Goal: Check status: Check status

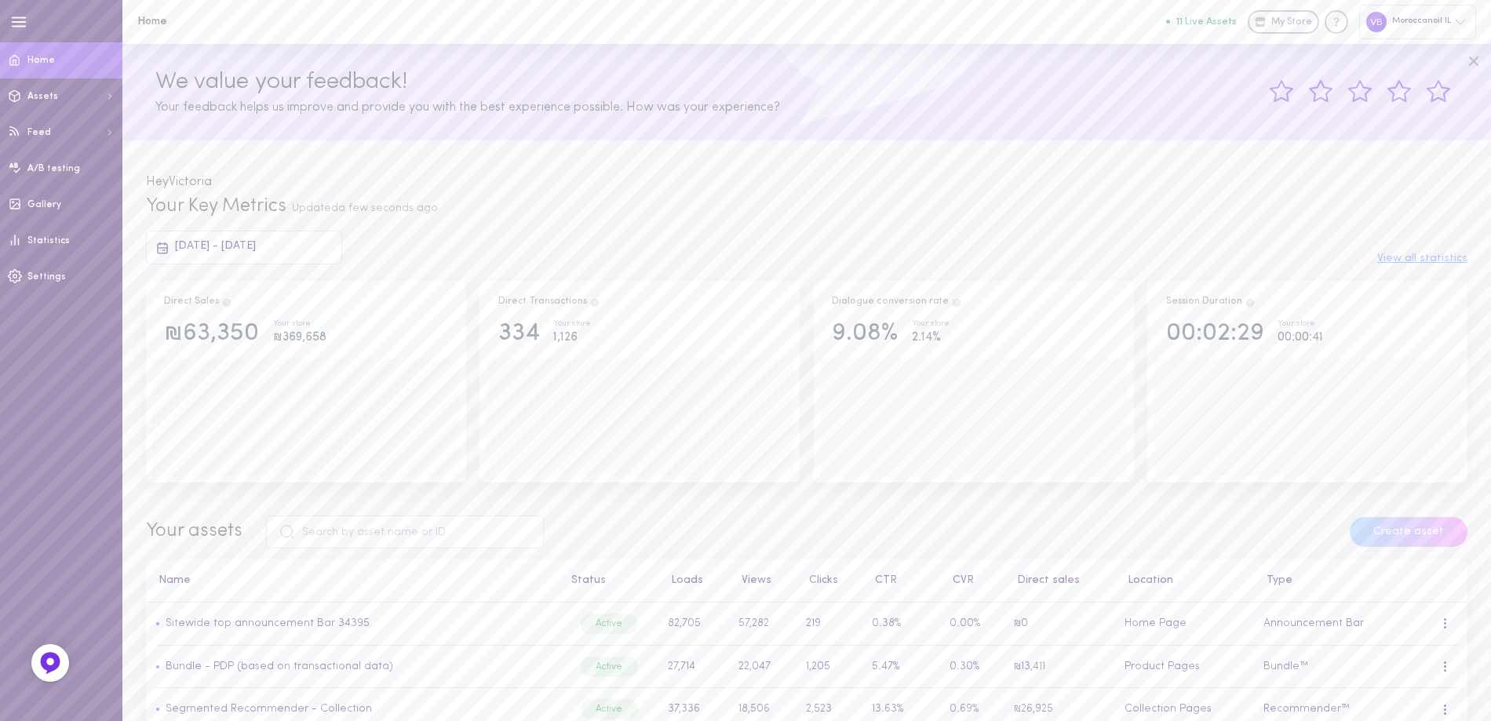
drag, startPoint x: 294, startPoint y: 250, endPoint x: 374, endPoint y: 250, distance: 80.8
click at [256, 250] on span "[DATE] - [DATE]" at bounding box center [215, 246] width 81 height 12
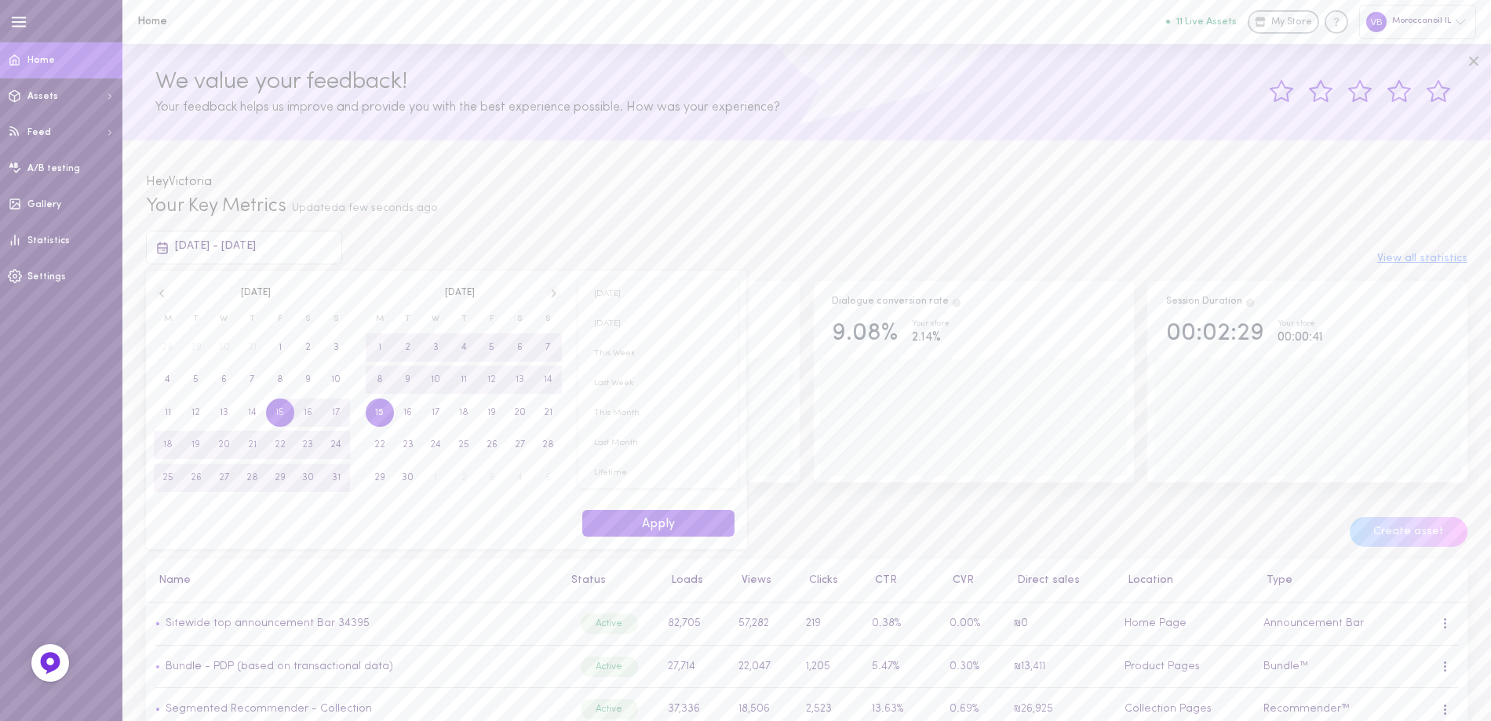
click at [162, 295] on icon at bounding box center [161, 294] width 5 height 8
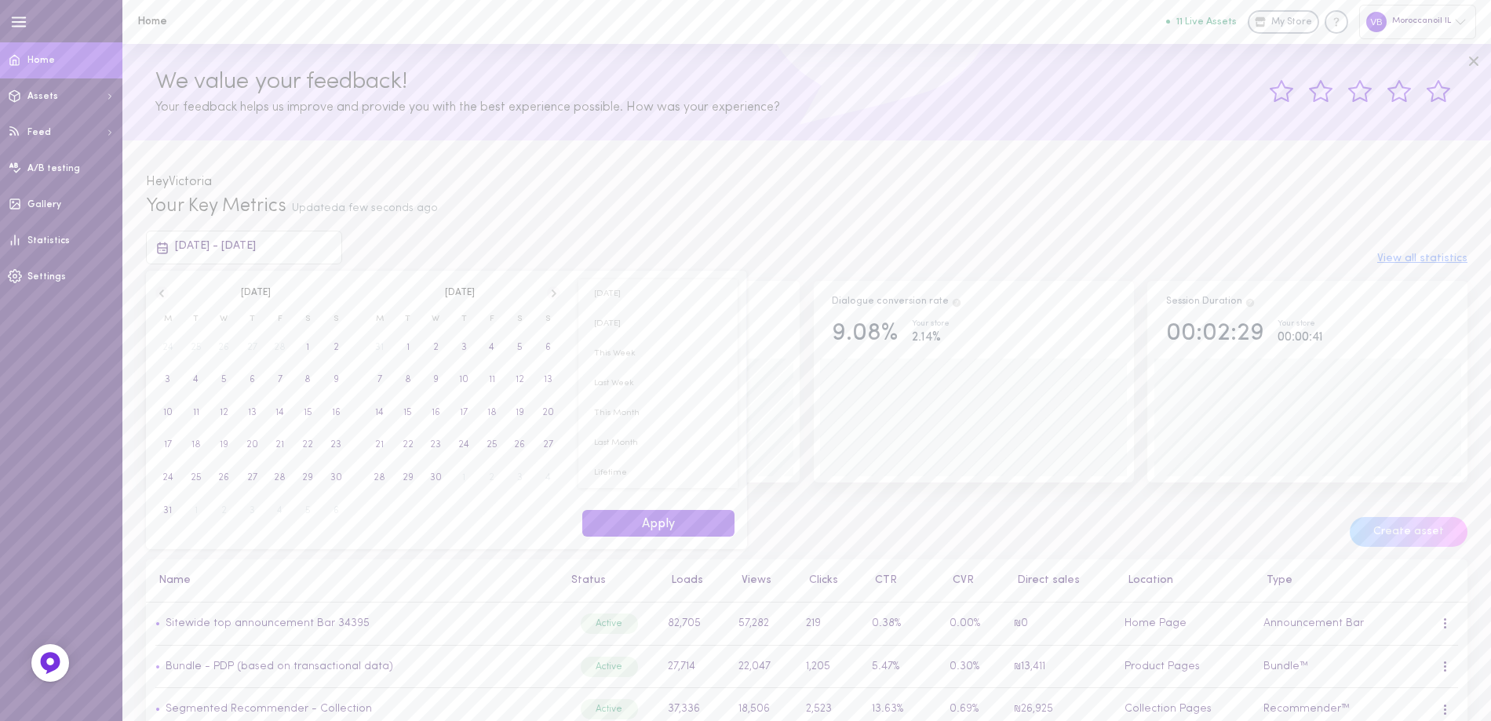
click at [161, 289] on icon at bounding box center [161, 293] width 13 height 14
click at [162, 293] on icon at bounding box center [161, 294] width 5 height 8
click at [231, 346] on span "1" at bounding box center [224, 348] width 28 height 28
click at [281, 471] on span "31" at bounding box center [279, 478] width 9 height 28
click at [674, 533] on button "Apply" at bounding box center [658, 523] width 152 height 27
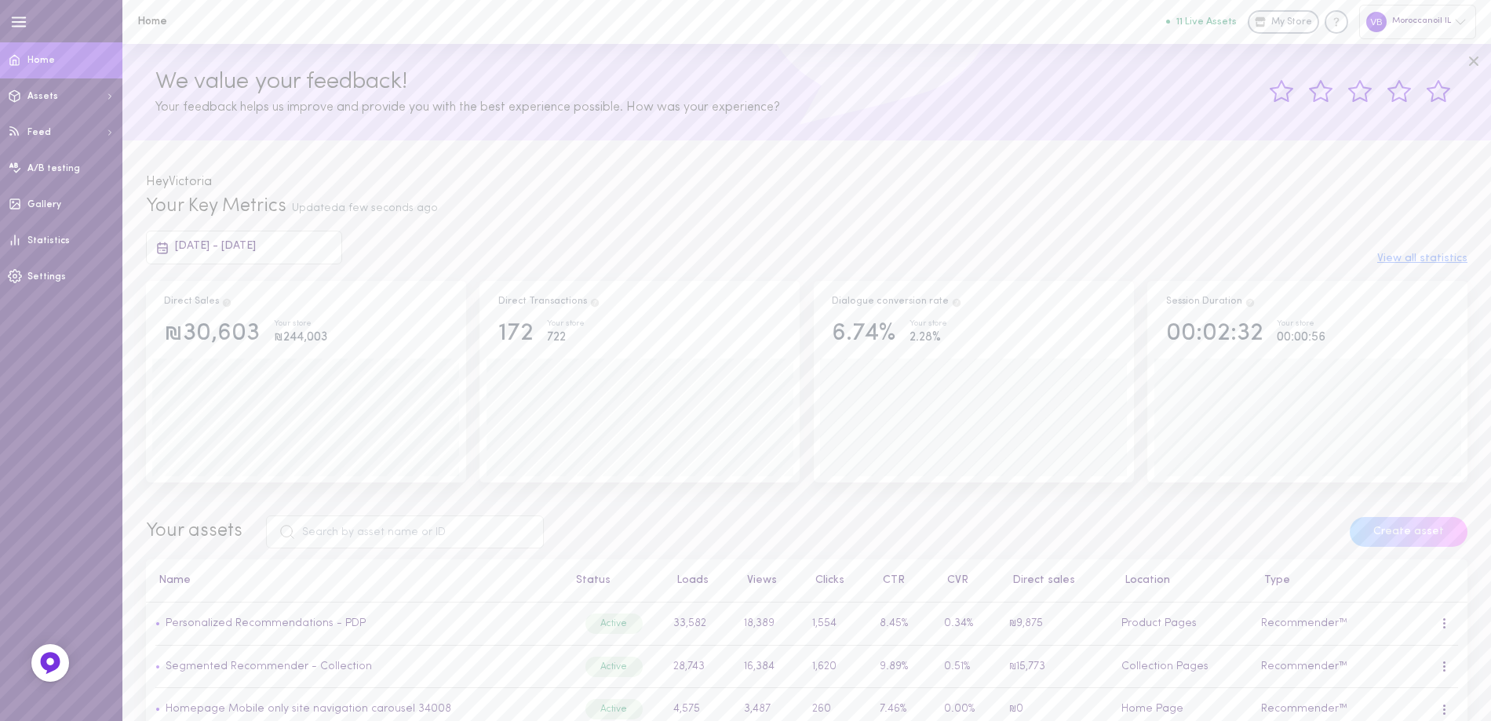
click at [288, 238] on div "[DATE] - [DATE]" at bounding box center [244, 247] width 196 height 33
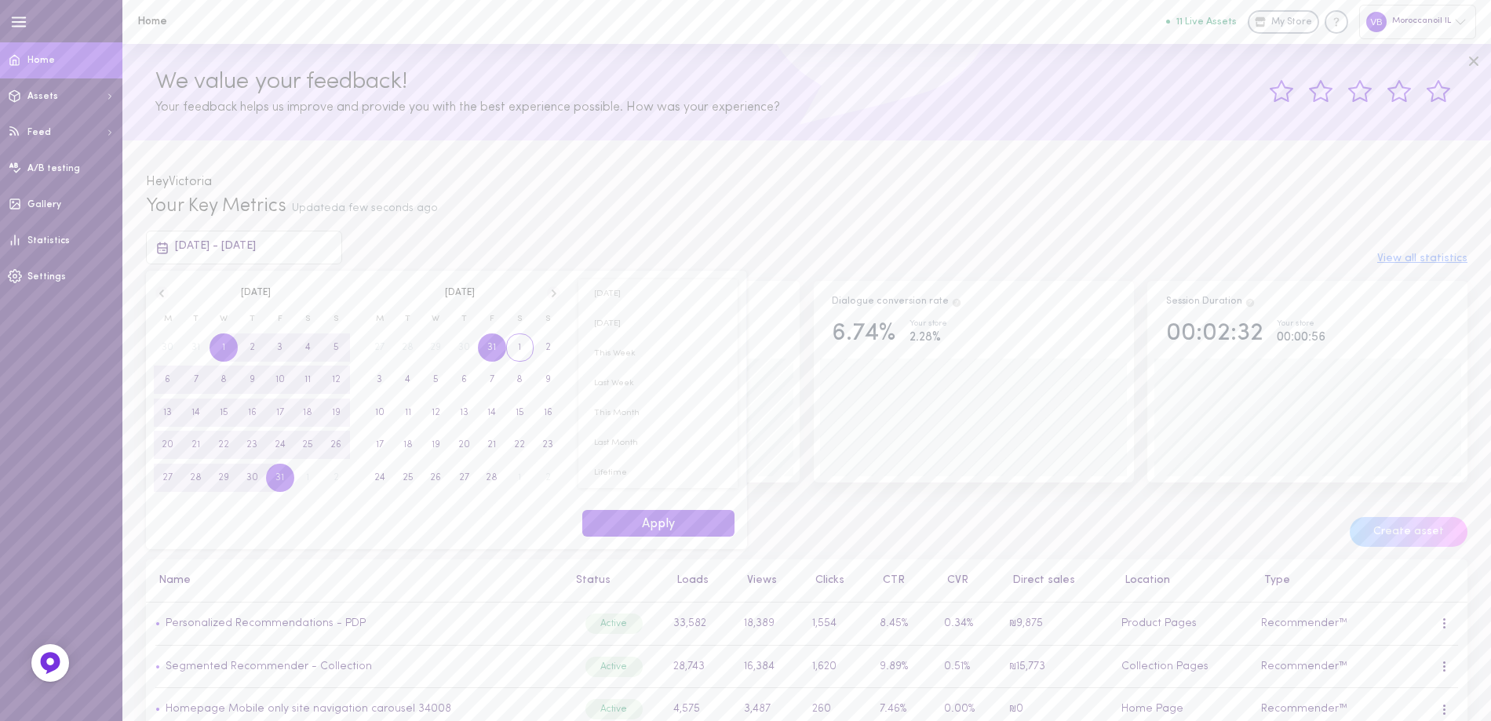
click at [522, 350] on span "1" at bounding box center [520, 348] width 28 height 28
click at [494, 478] on span "28" at bounding box center [492, 478] width 12 height 28
click at [676, 534] on button "Apply" at bounding box center [658, 523] width 152 height 27
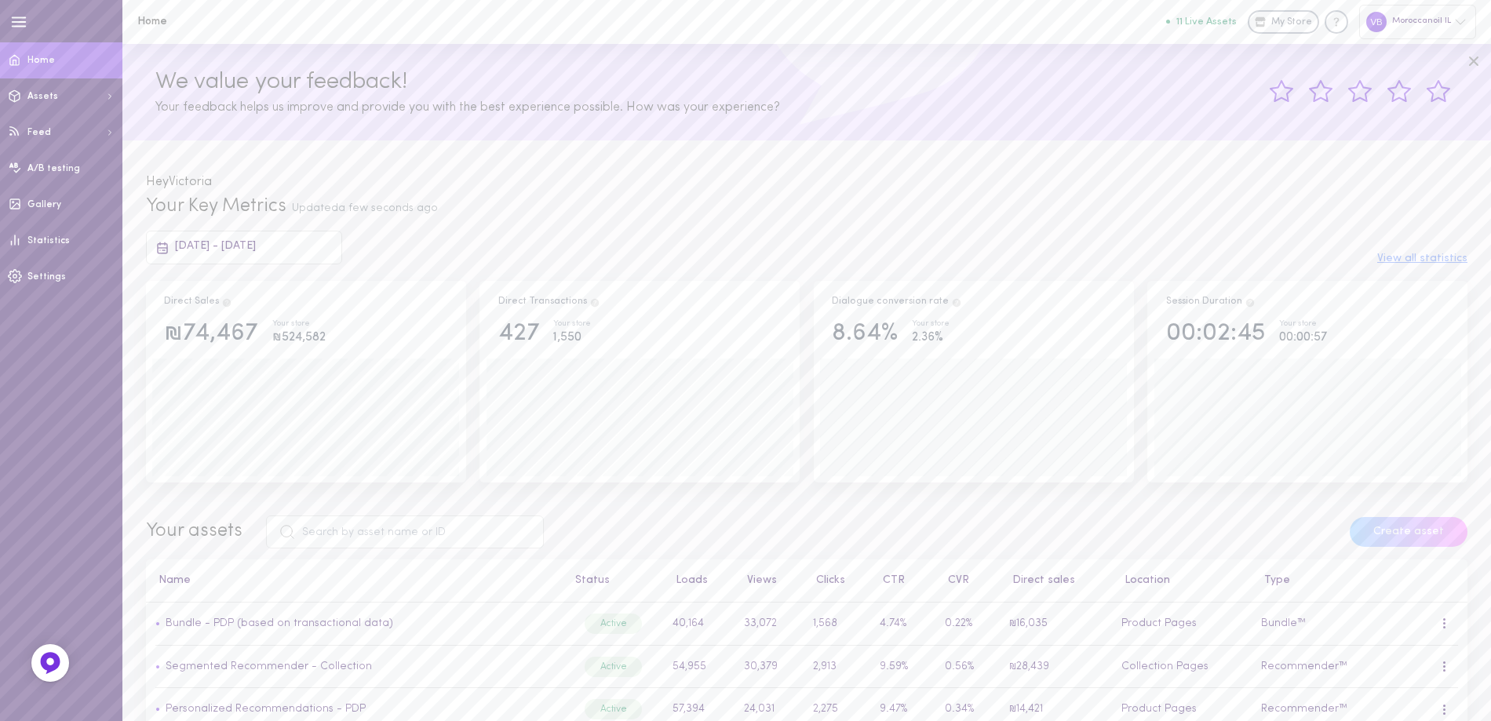
click at [249, 248] on span "[DATE] - [DATE]" at bounding box center [215, 246] width 81 height 12
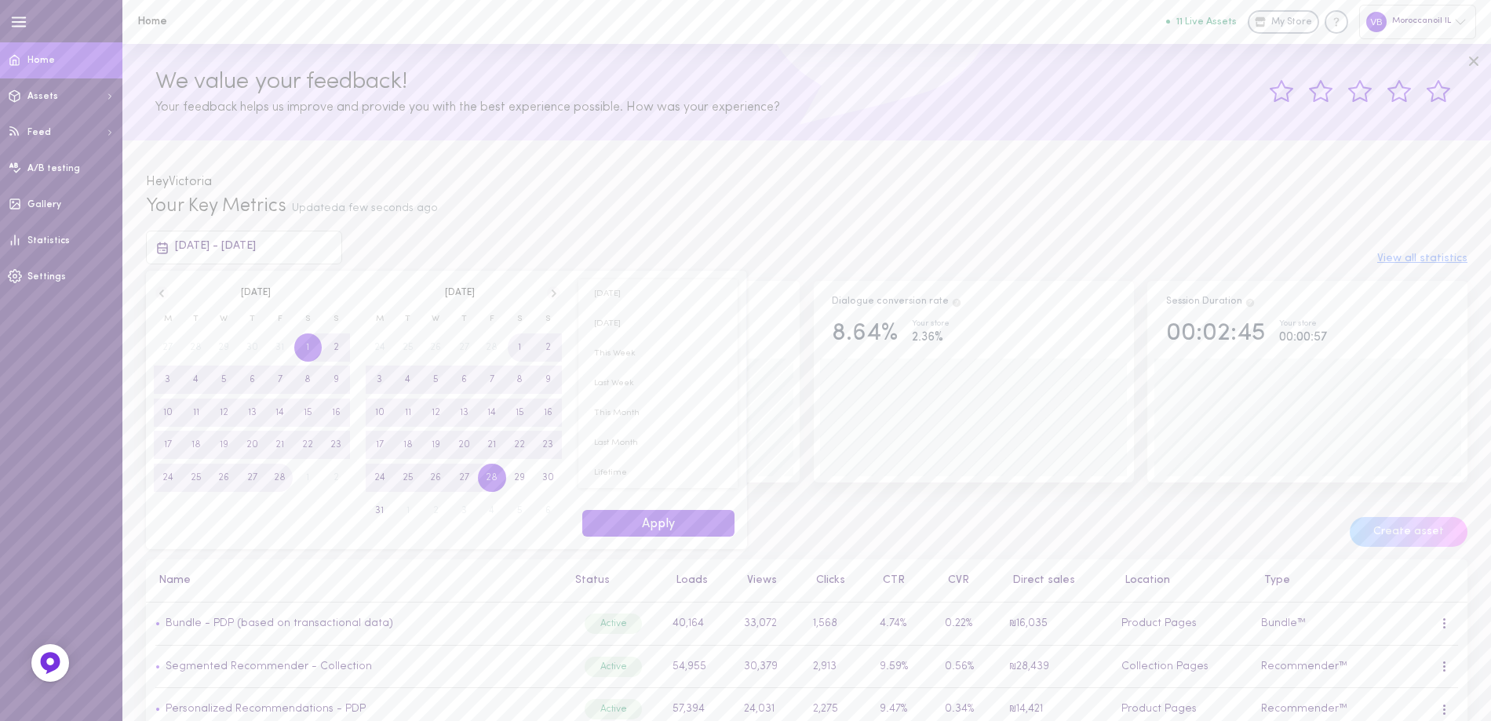
click at [554, 296] on icon at bounding box center [554, 294] width 5 height 8
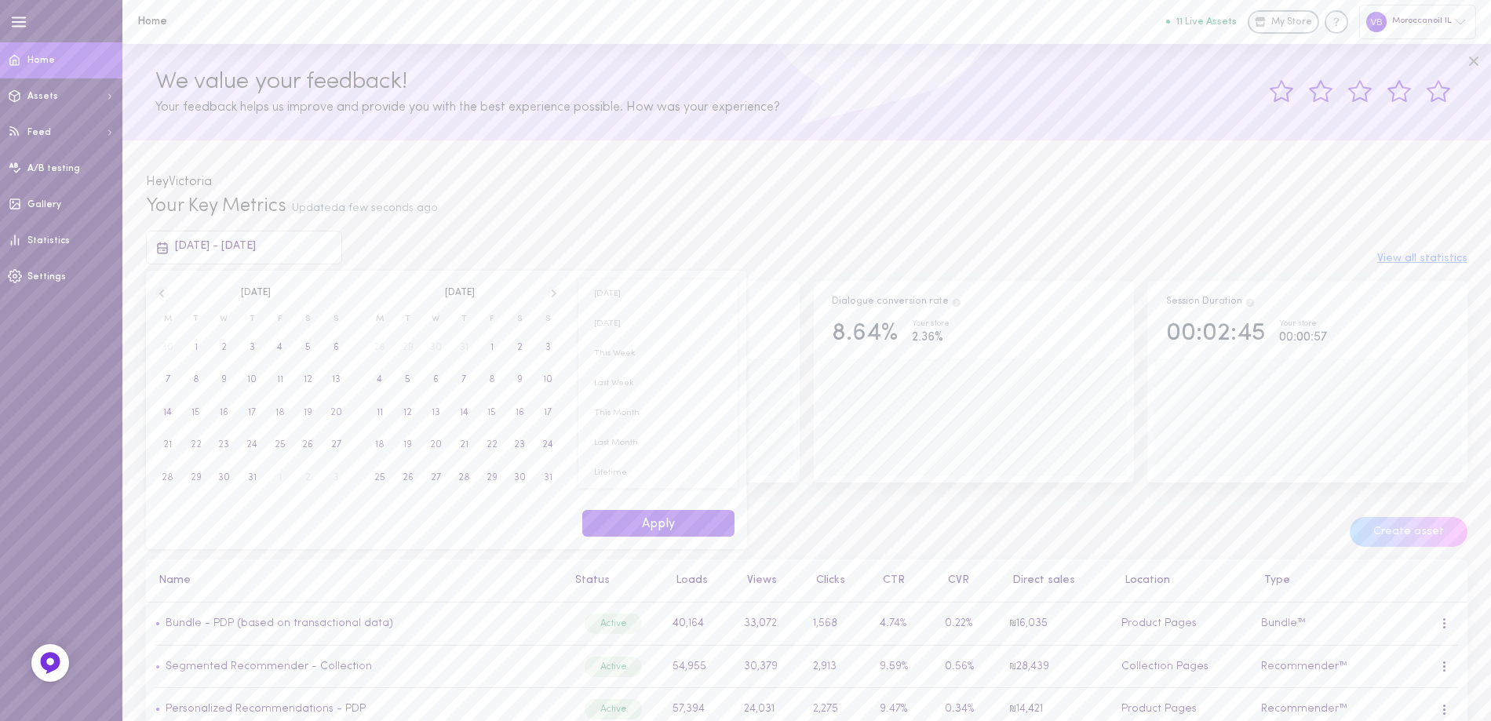
click at [554, 296] on icon at bounding box center [554, 294] width 5 height 8
click at [275, 415] on span "15" at bounding box center [279, 413] width 9 height 28
click at [376, 416] on span "15" at bounding box center [379, 413] width 9 height 28
click at [695, 525] on button "Apply" at bounding box center [658, 523] width 152 height 27
